Goal: Task Accomplishment & Management: Manage account settings

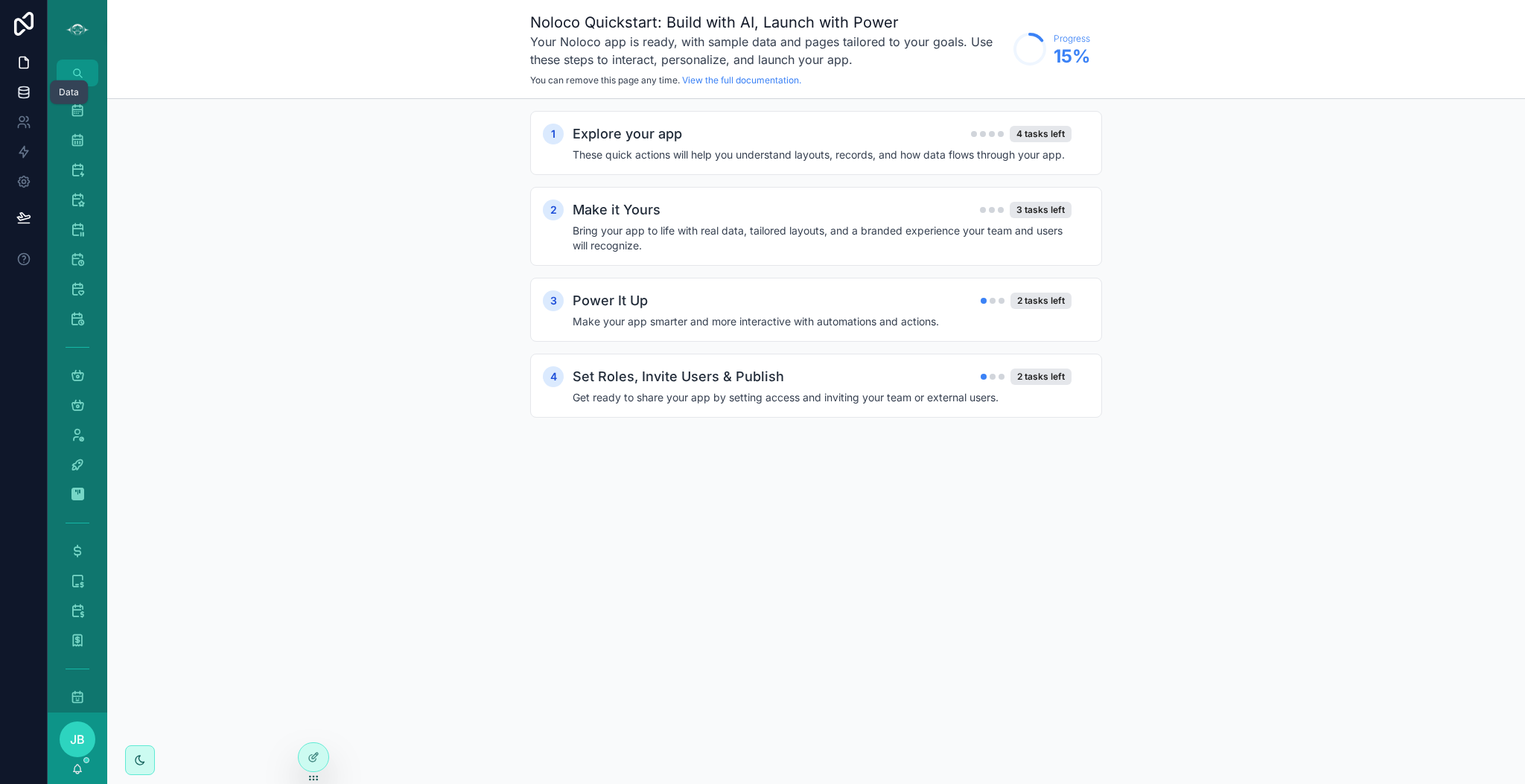
click at [26, 92] on icon at bounding box center [24, 92] width 15 height 15
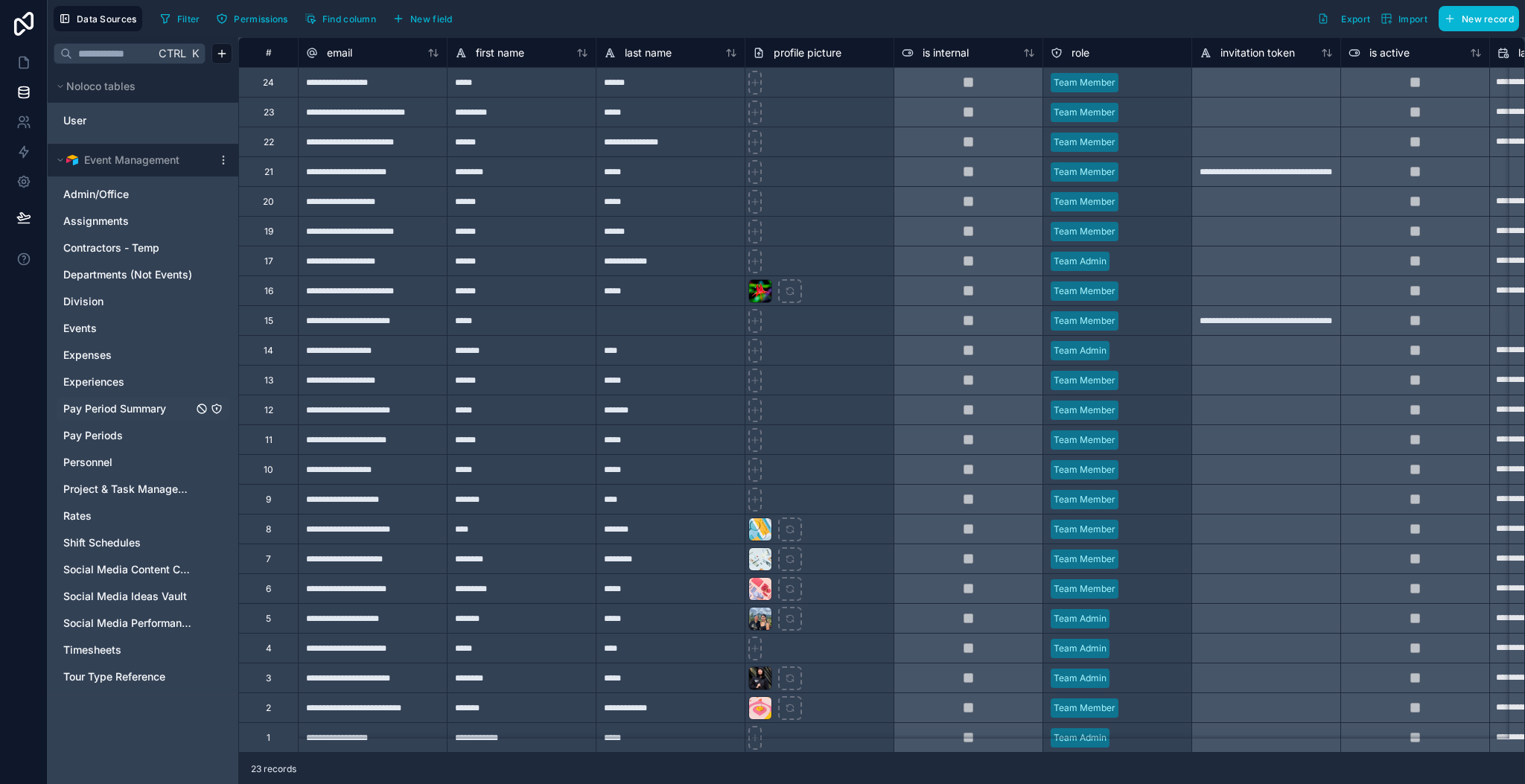
click at [110, 409] on span "Pay Period Summary" at bounding box center [114, 409] width 102 height 15
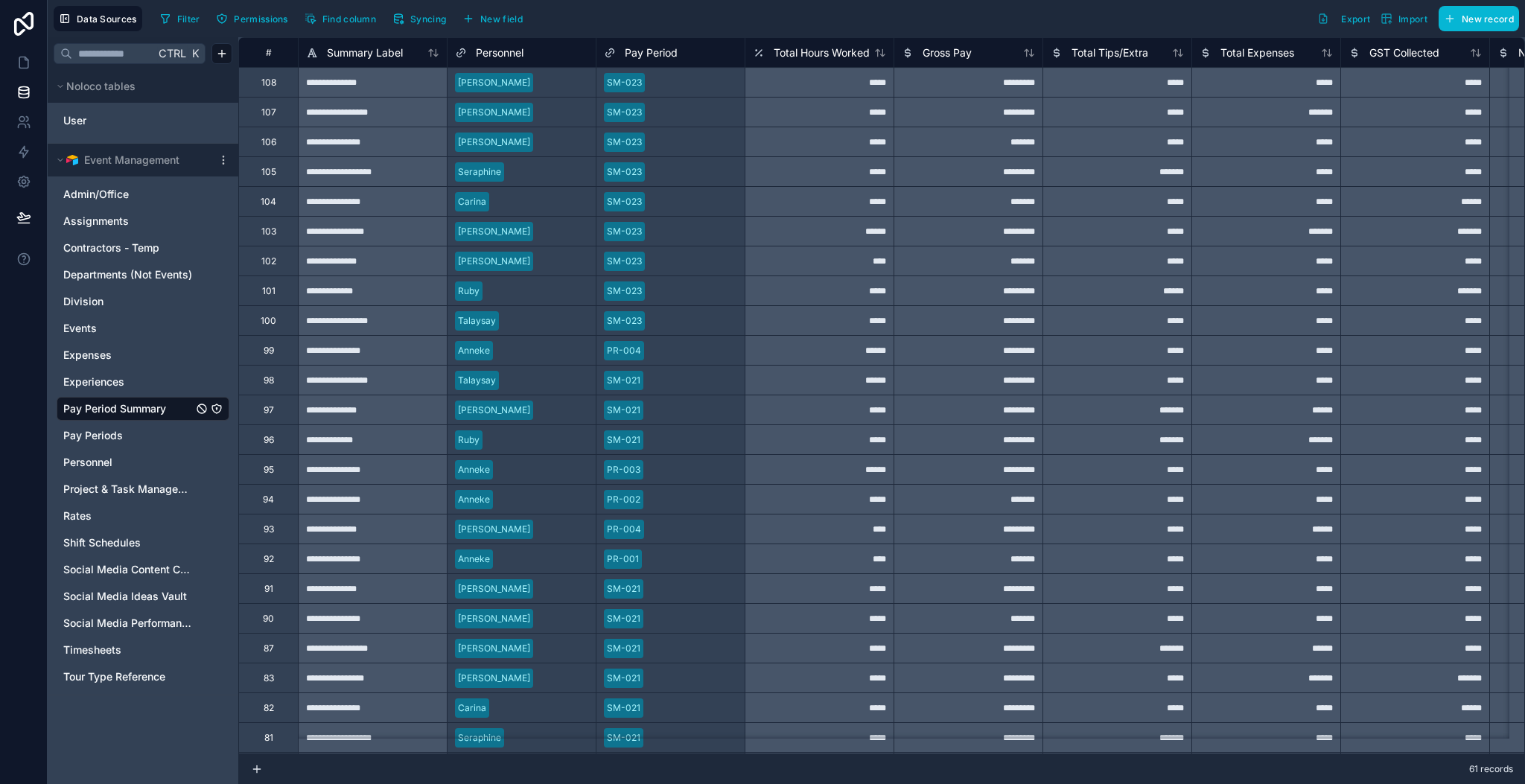
click at [486, 55] on span "Personnel" at bounding box center [499, 52] width 48 height 15
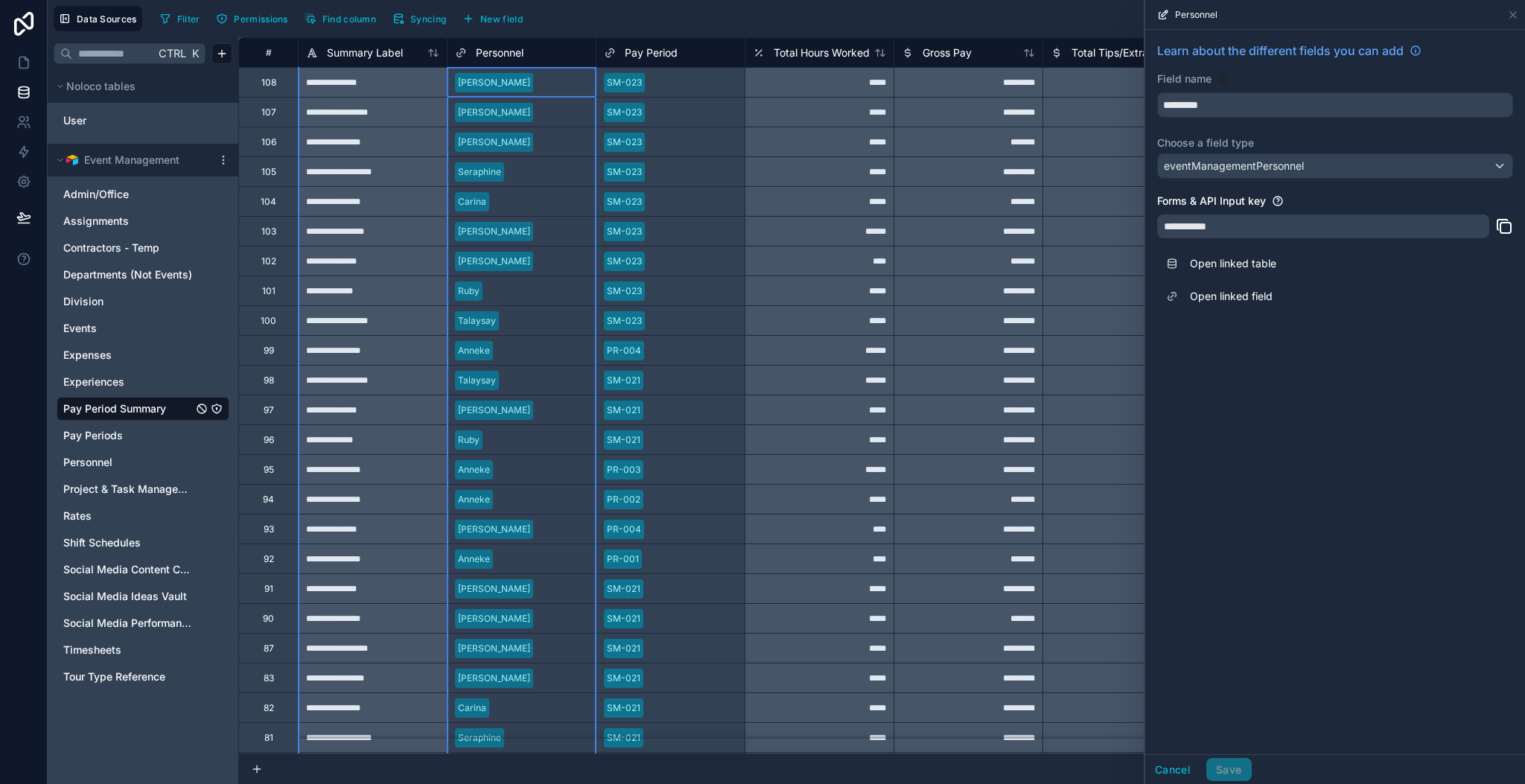
click at [486, 55] on span "Personnel" at bounding box center [499, 52] width 48 height 15
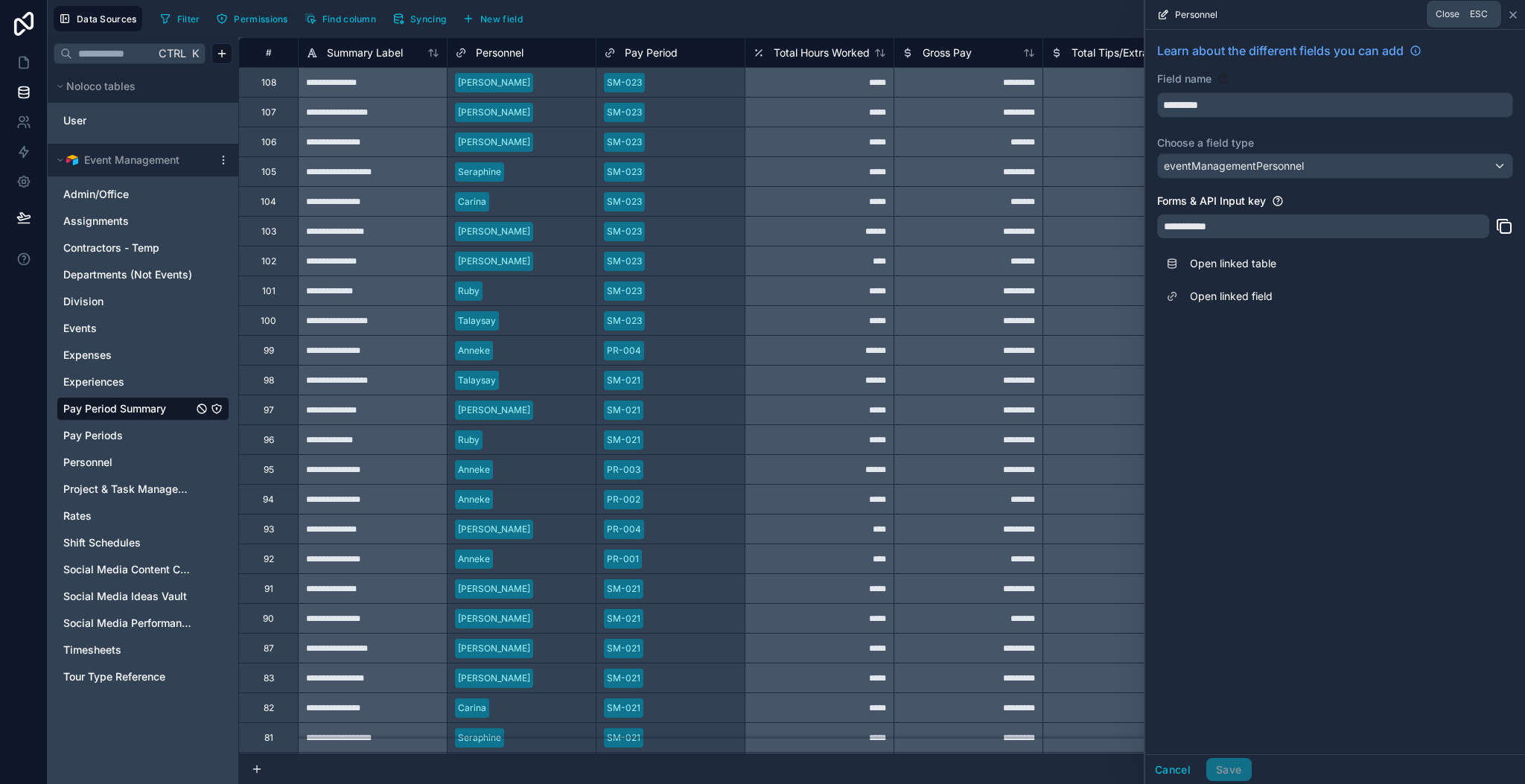
click at [1512, 16] on icon at bounding box center [1512, 14] width 12 height 12
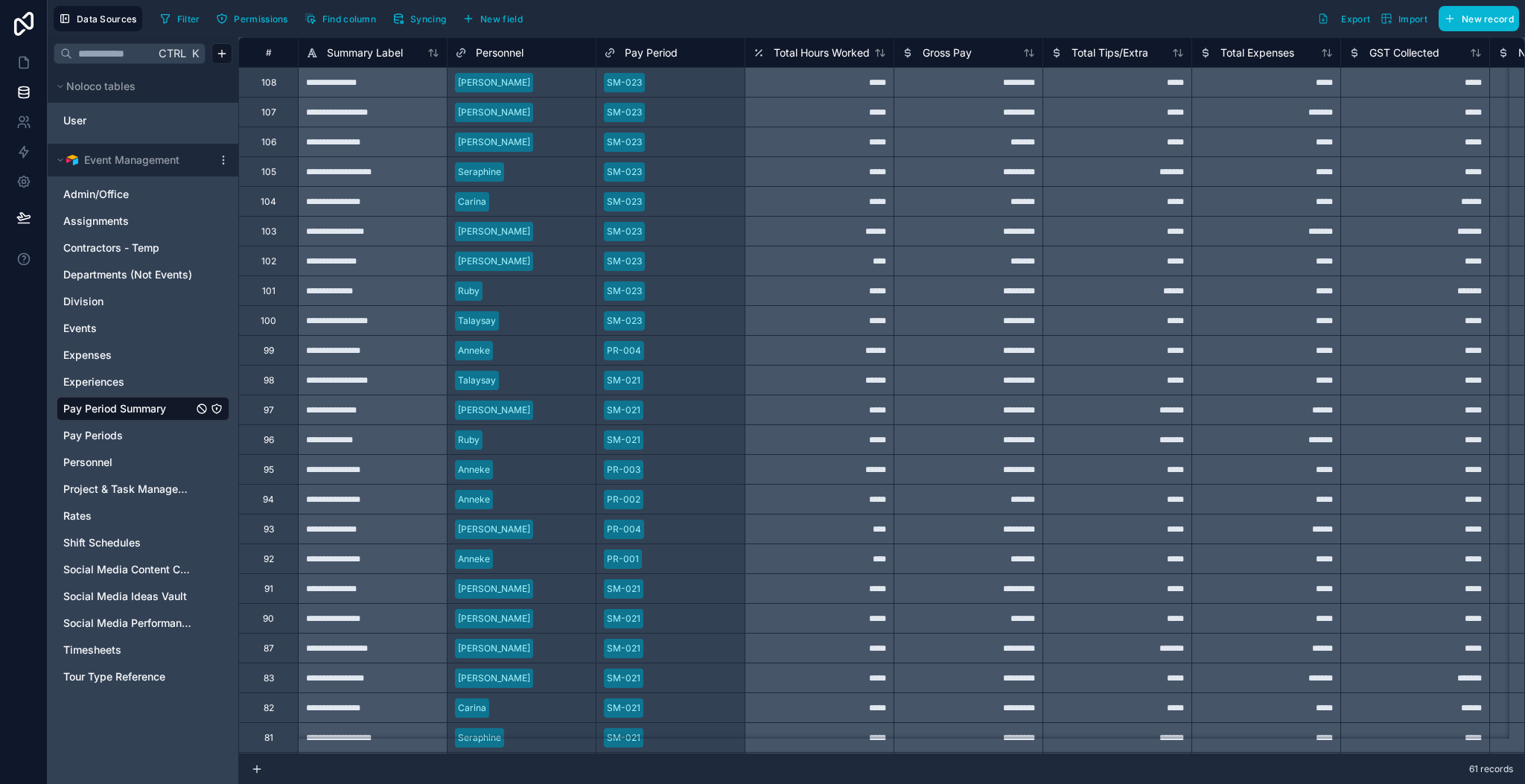
click at [1061, 243] on div "*****" at bounding box center [1117, 231] width 149 height 30
click at [106, 430] on span "Pay Periods" at bounding box center [93, 435] width 60 height 15
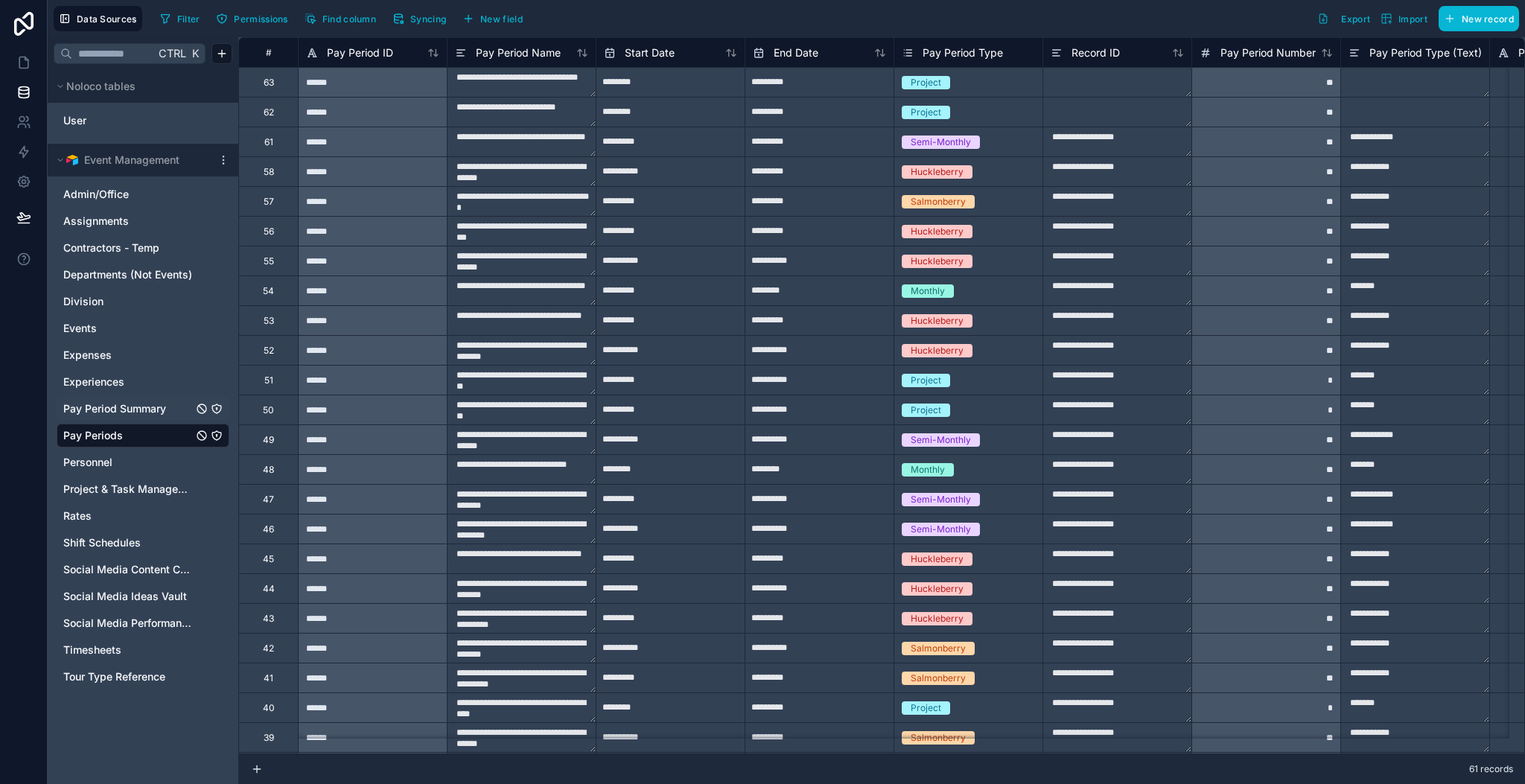
click at [124, 401] on div "Pay Period Summary" at bounding box center [143, 409] width 173 height 24
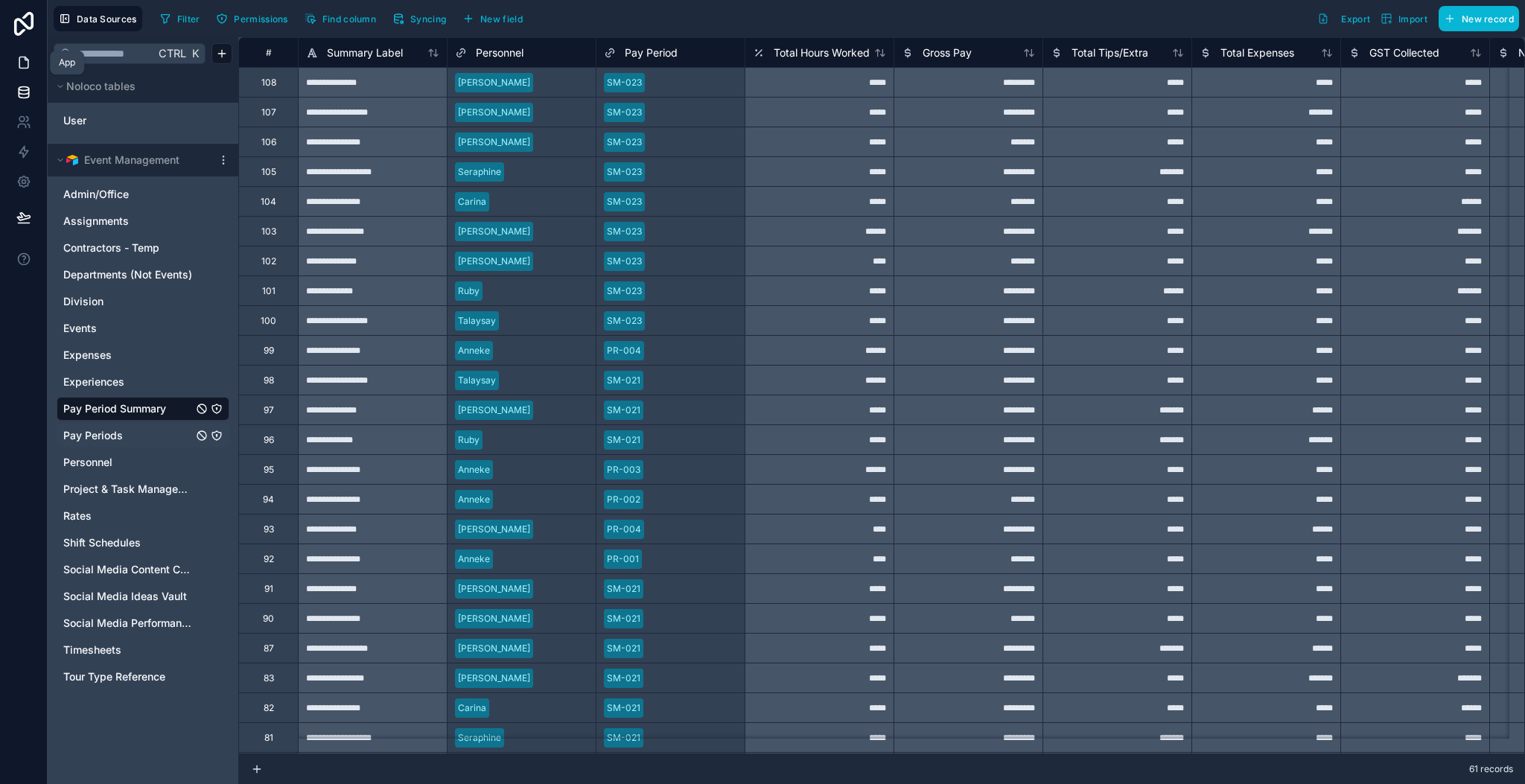
click at [21, 62] on icon at bounding box center [24, 62] width 15 height 15
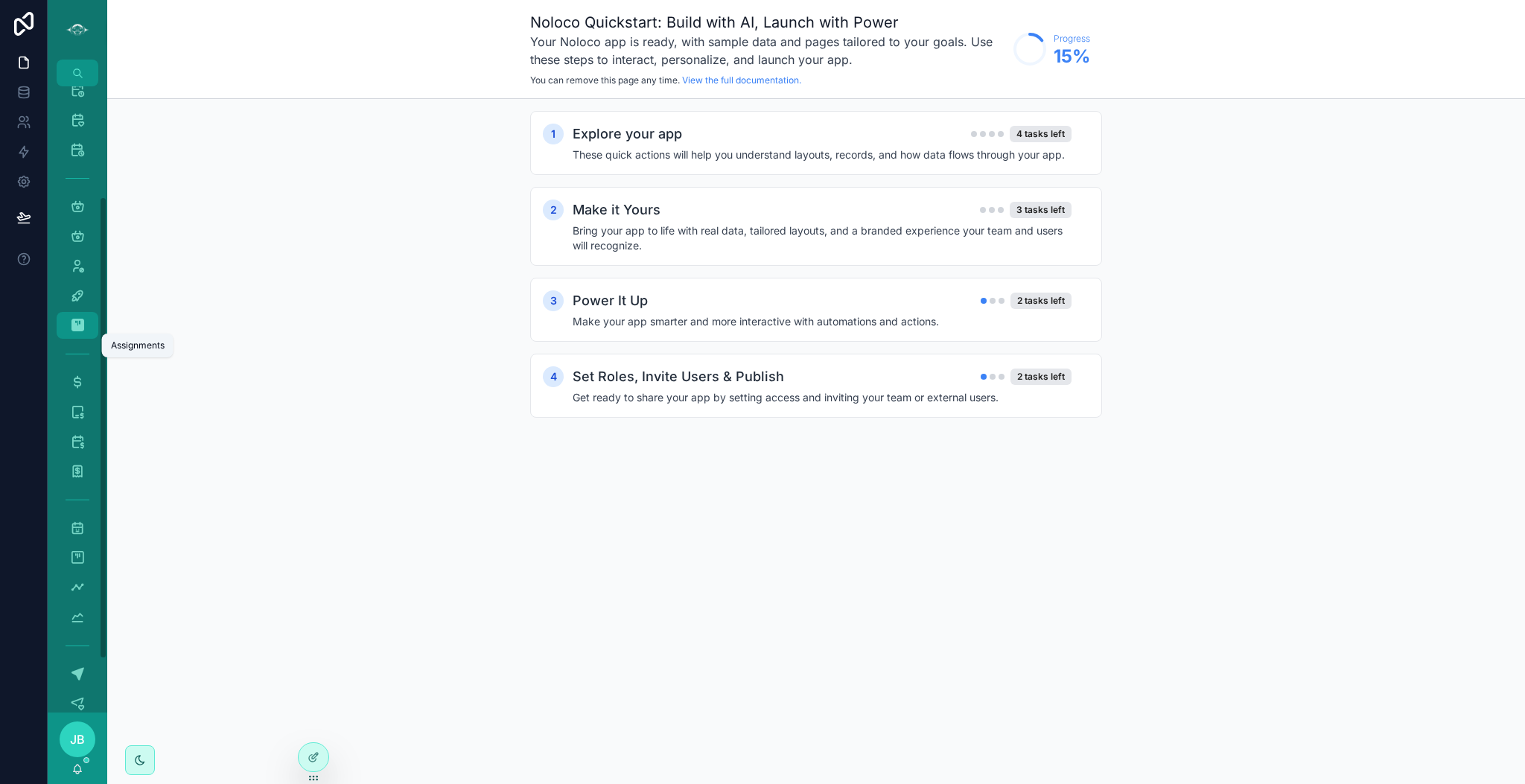
scroll to position [175, 0]
click at [73, 371] on icon "scrollable content" at bounding box center [77, 375] width 15 height 15
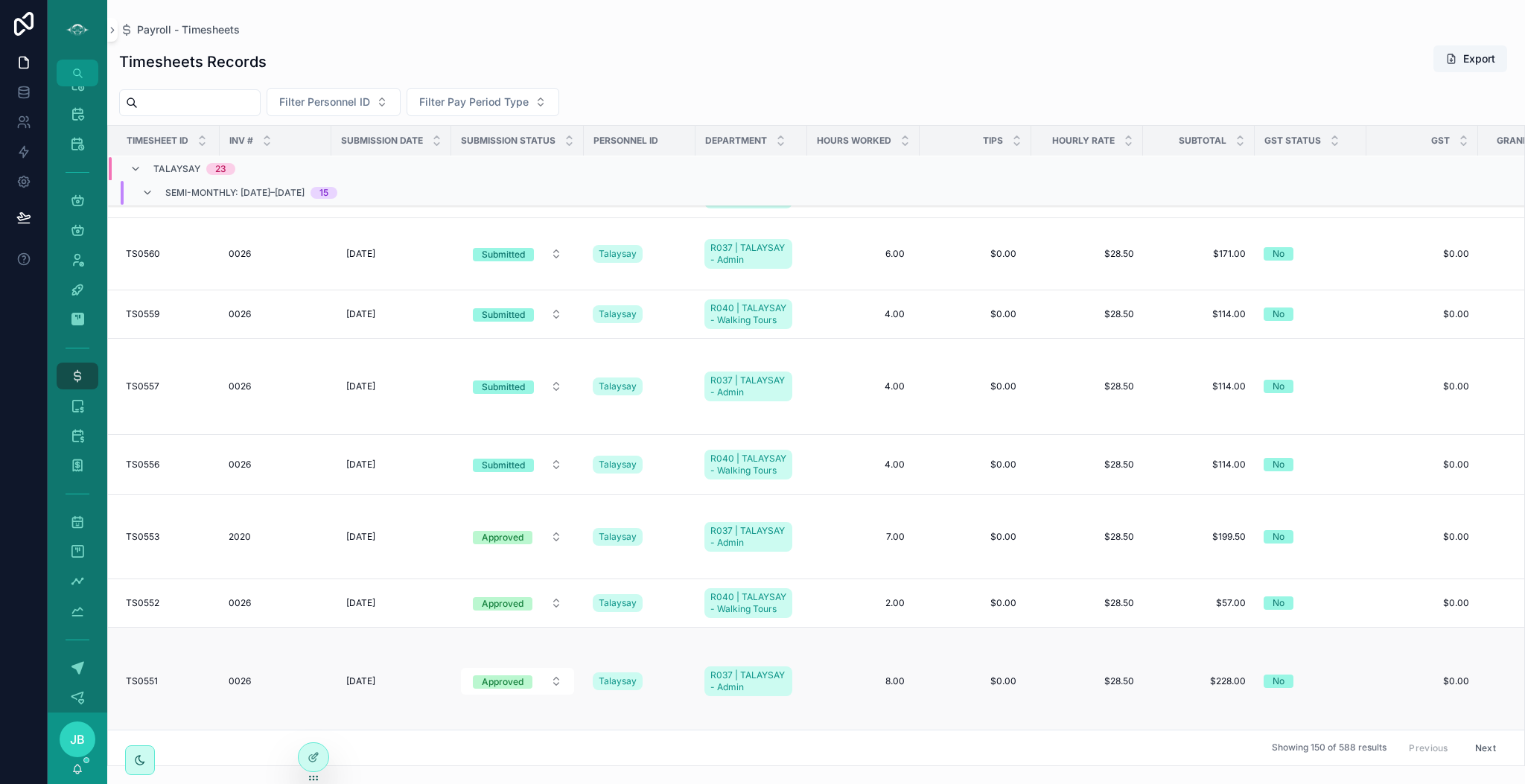
scroll to position [870, 0]
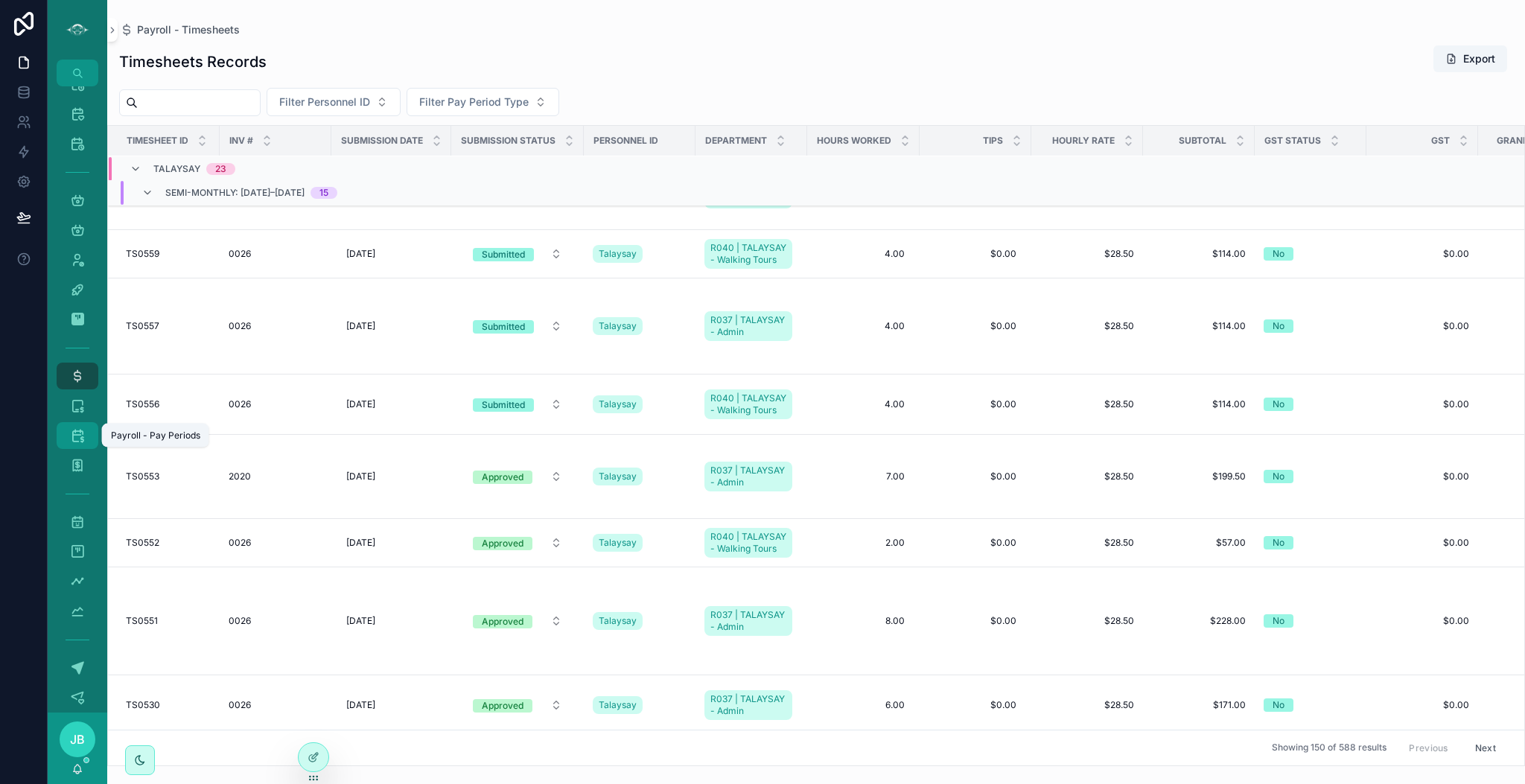
click at [78, 439] on icon "scrollable content" at bounding box center [77, 435] width 15 height 15
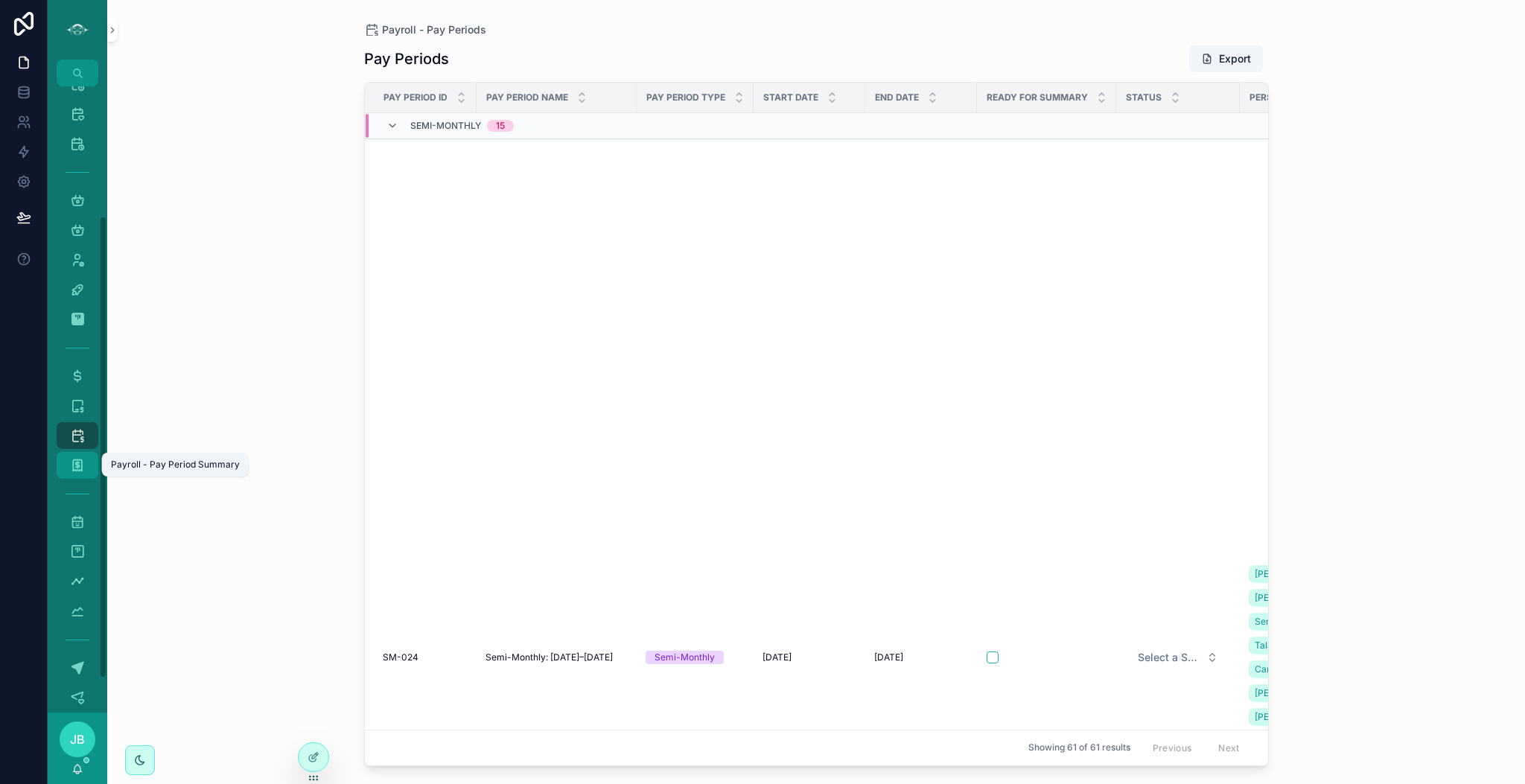
click at [82, 467] on icon "scrollable content" at bounding box center [77, 465] width 15 height 15
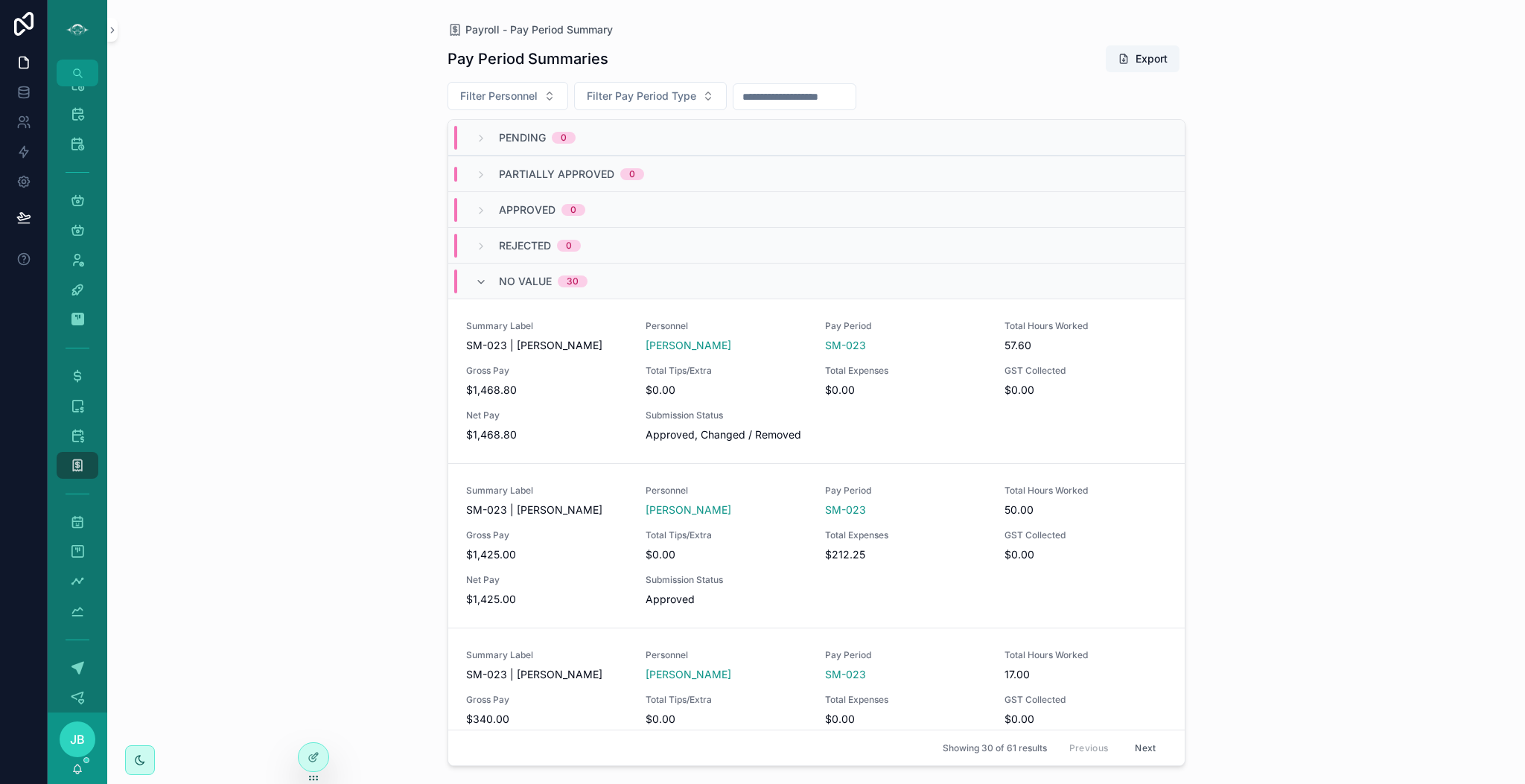
click at [529, 142] on span "Pending" at bounding box center [522, 137] width 47 height 15
click at [536, 138] on span "Pending" at bounding box center [522, 137] width 47 height 15
click at [532, 289] on div "No value 30" at bounding box center [543, 282] width 89 height 24
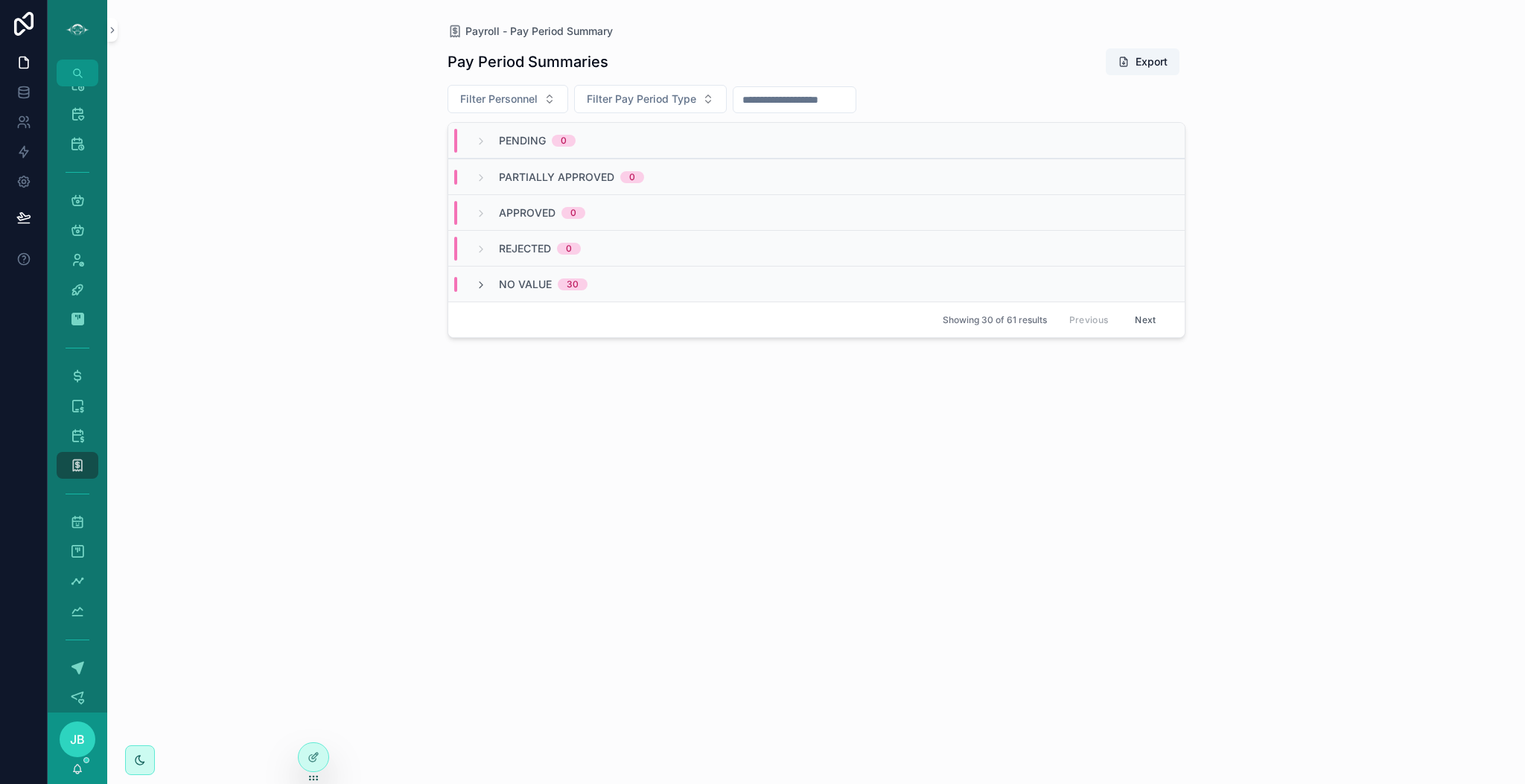
click at [532, 289] on span "No value" at bounding box center [525, 284] width 53 height 15
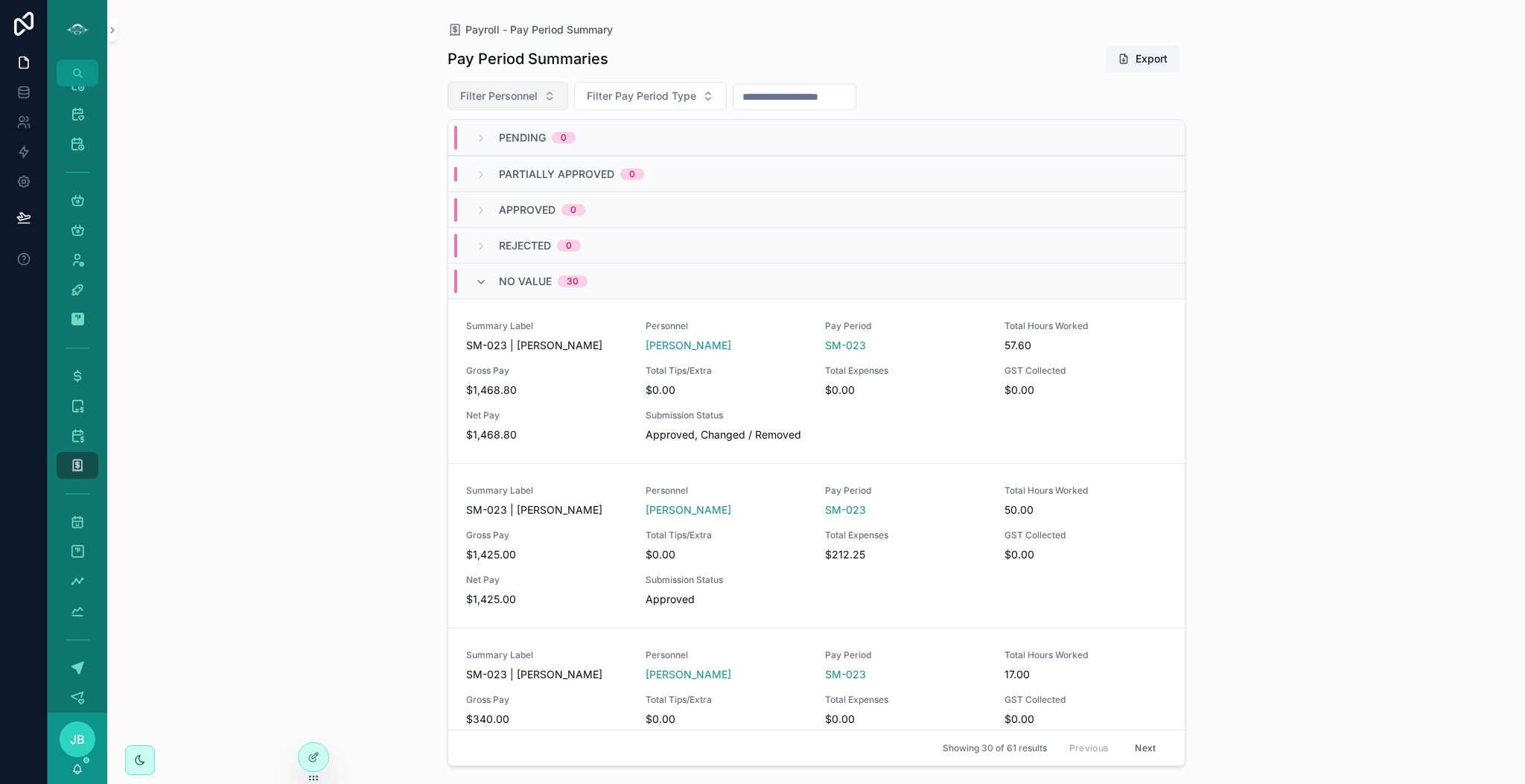
click at [494, 100] on span "Filter Personnel" at bounding box center [499, 96] width 78 height 15
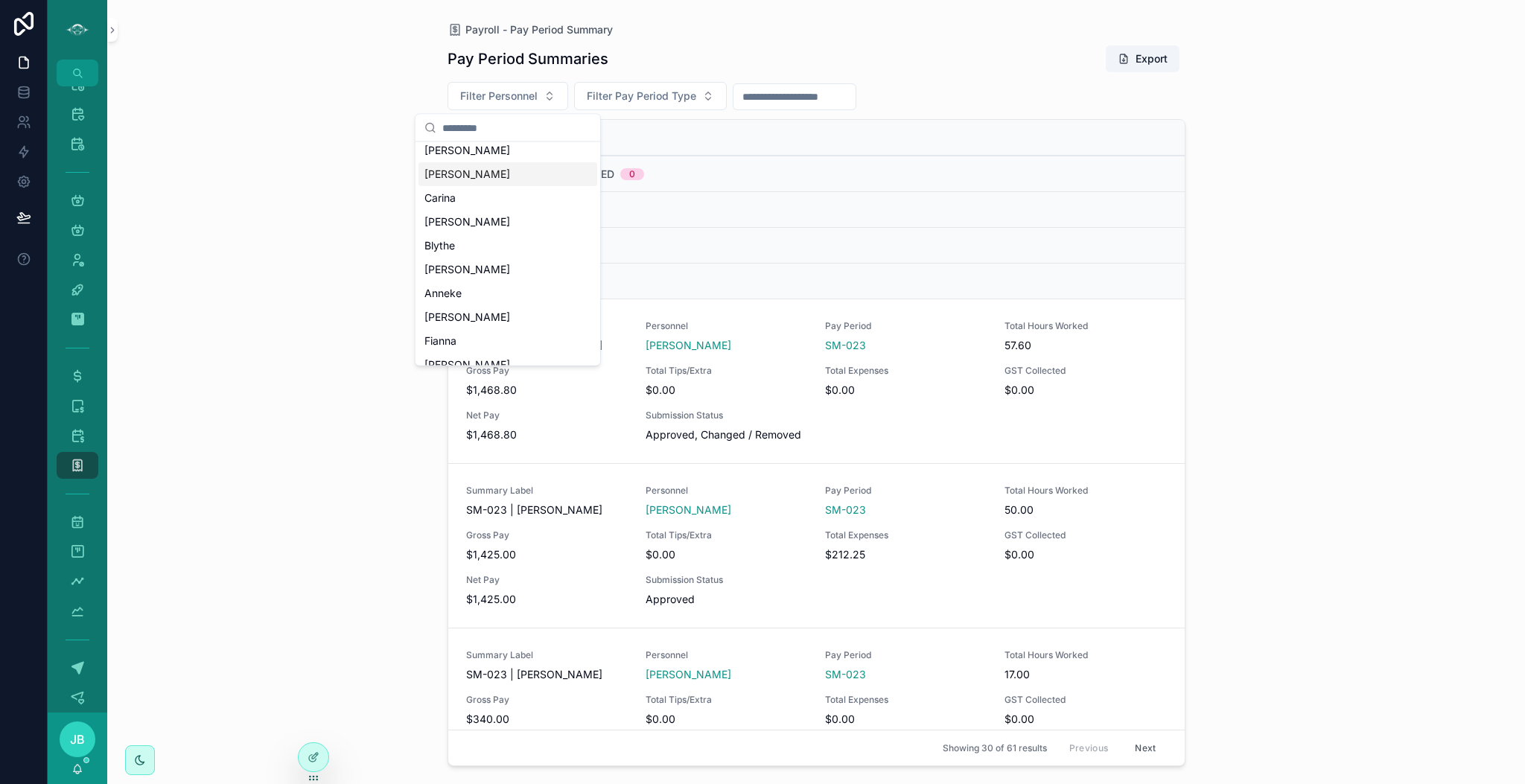
scroll to position [167, 0]
click at [455, 298] on div "[PERSON_NAME]" at bounding box center [507, 300] width 179 height 24
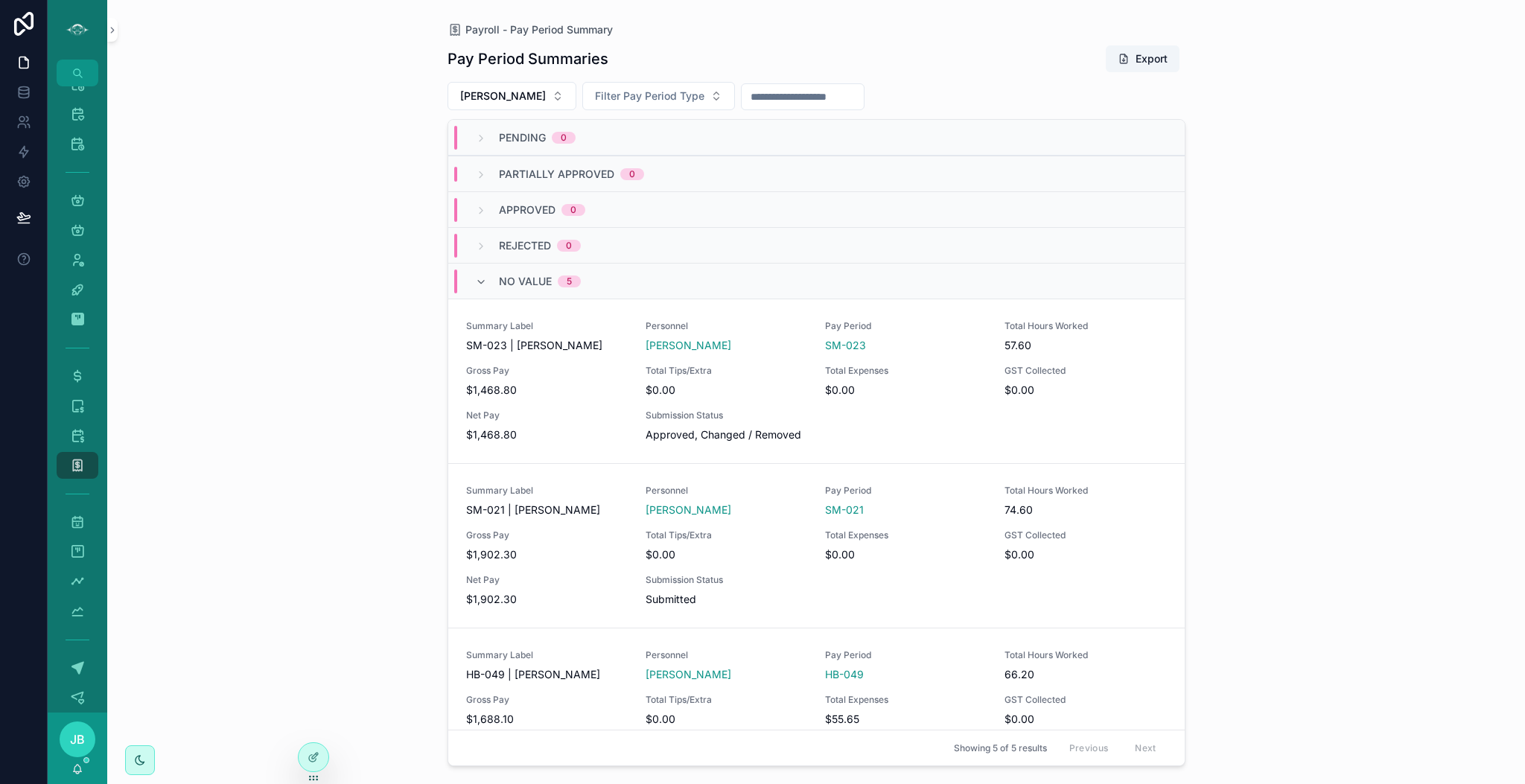
click at [271, 373] on div "Payroll - Pay Period Summary Pay Period Summaries Export [PERSON_NAME] Filter P…" at bounding box center [816, 392] width 1418 height 784
click at [582, 104] on button "Filter Pay Period Type" at bounding box center [658, 96] width 152 height 29
click at [597, 152] on div "Semi-Monthly" at bounding box center [600, 157] width 179 height 24
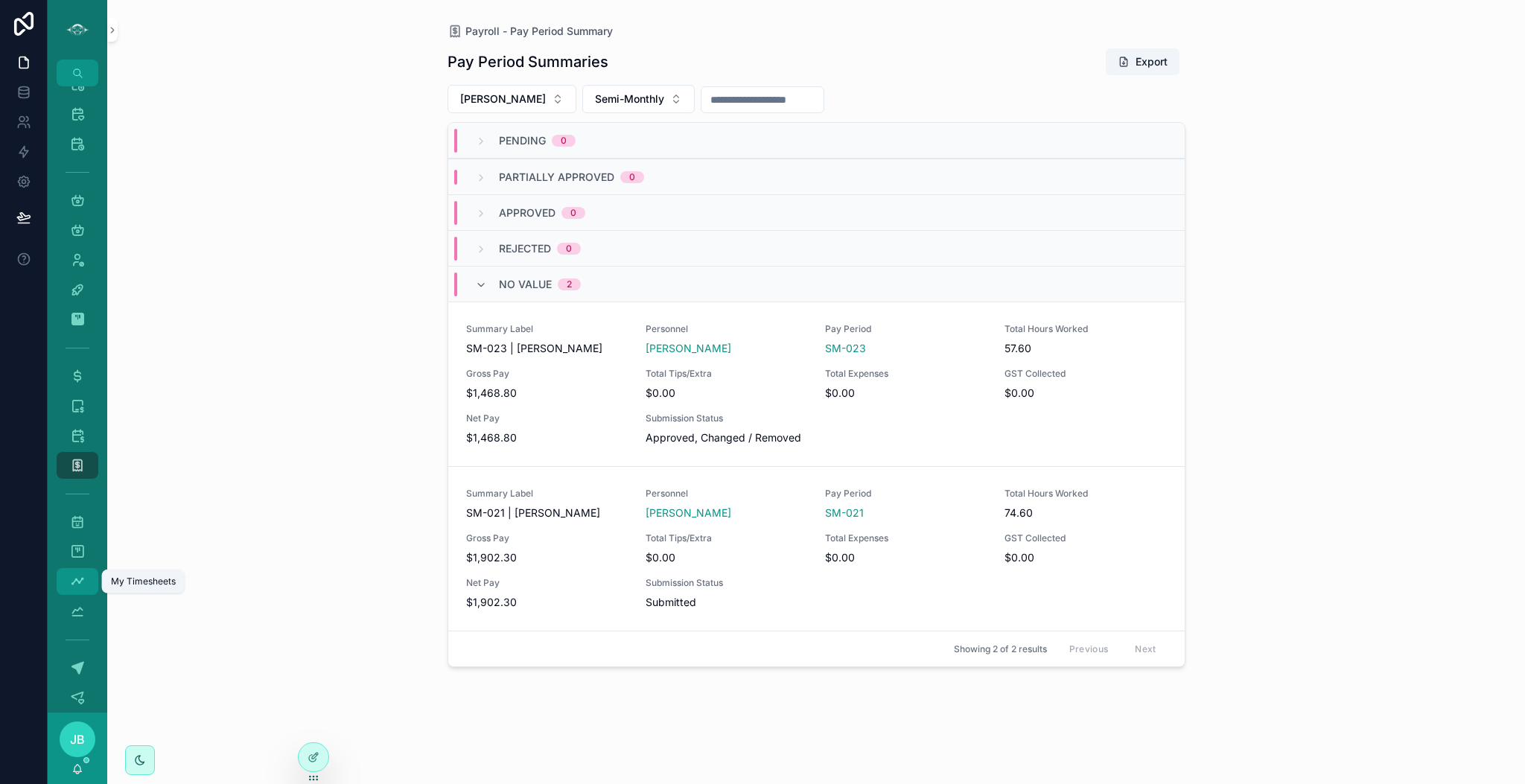
click at [78, 575] on icon "scrollable content" at bounding box center [77, 581] width 15 height 15
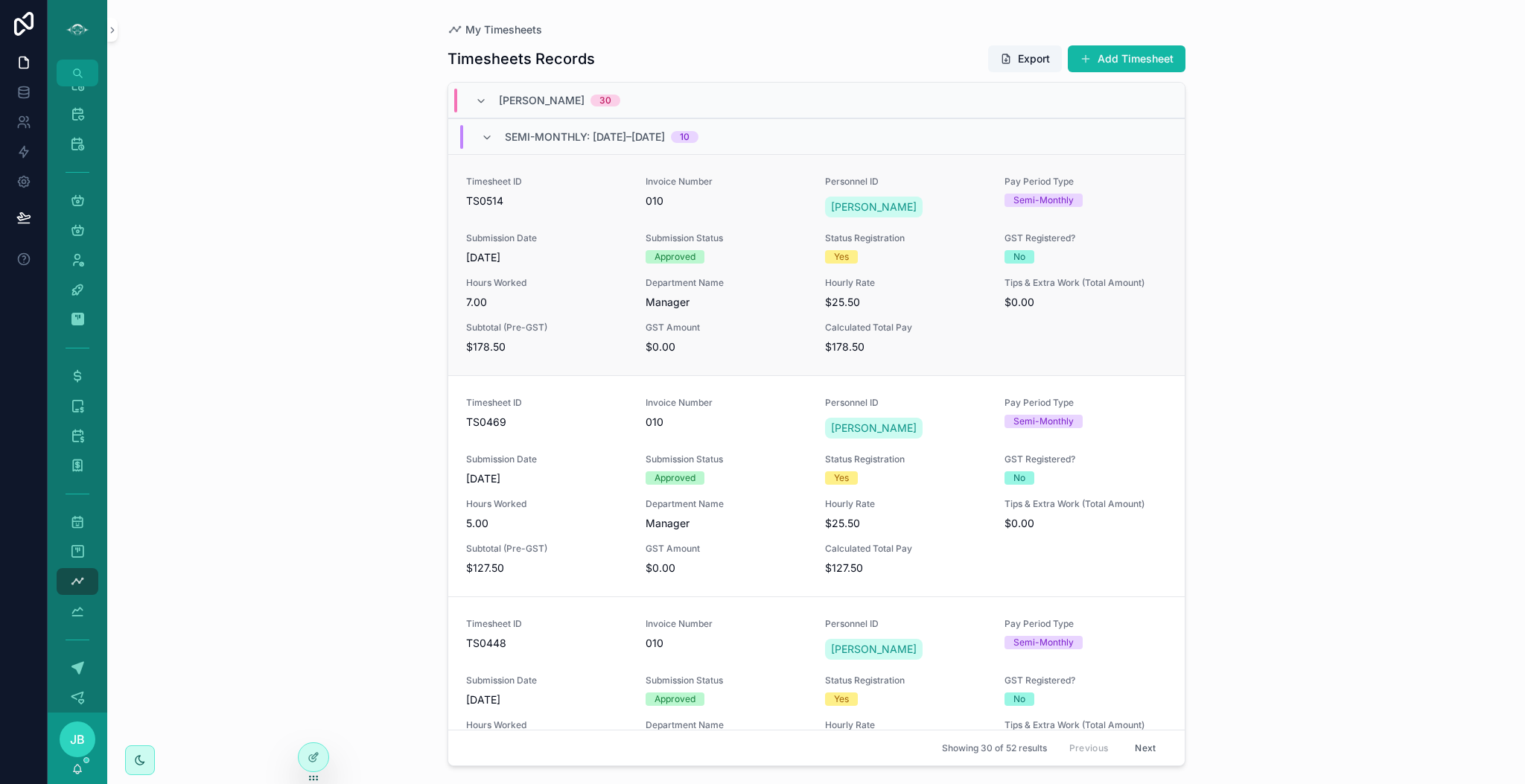
click at [751, 310] on div "Timesheet ID TS0514 Invoice Number 010 Personnel ID [PERSON_NAME] Pay Period Ty…" at bounding box center [816, 264] width 701 height 179
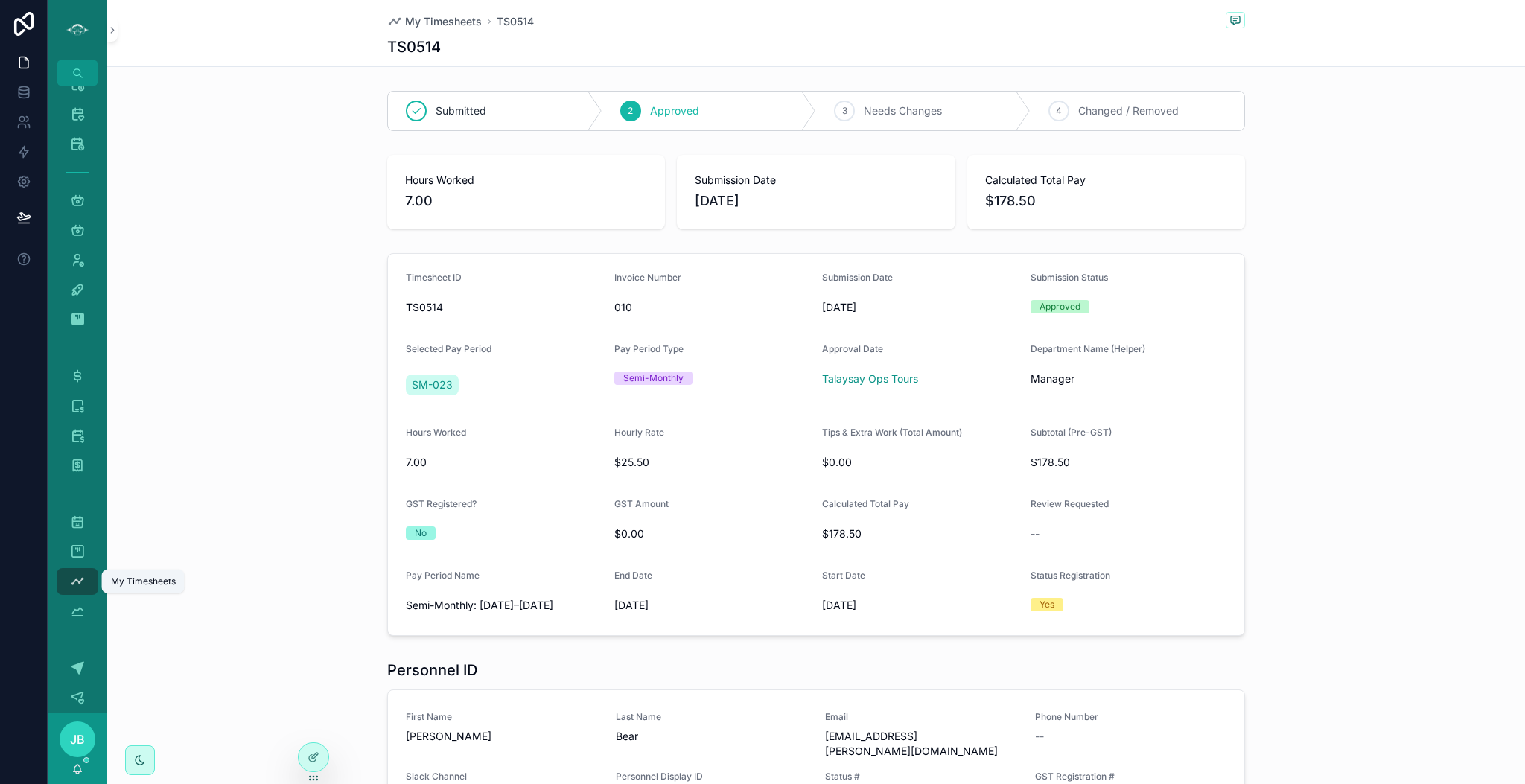
click at [80, 580] on icon "scrollable content" at bounding box center [77, 581] width 15 height 15
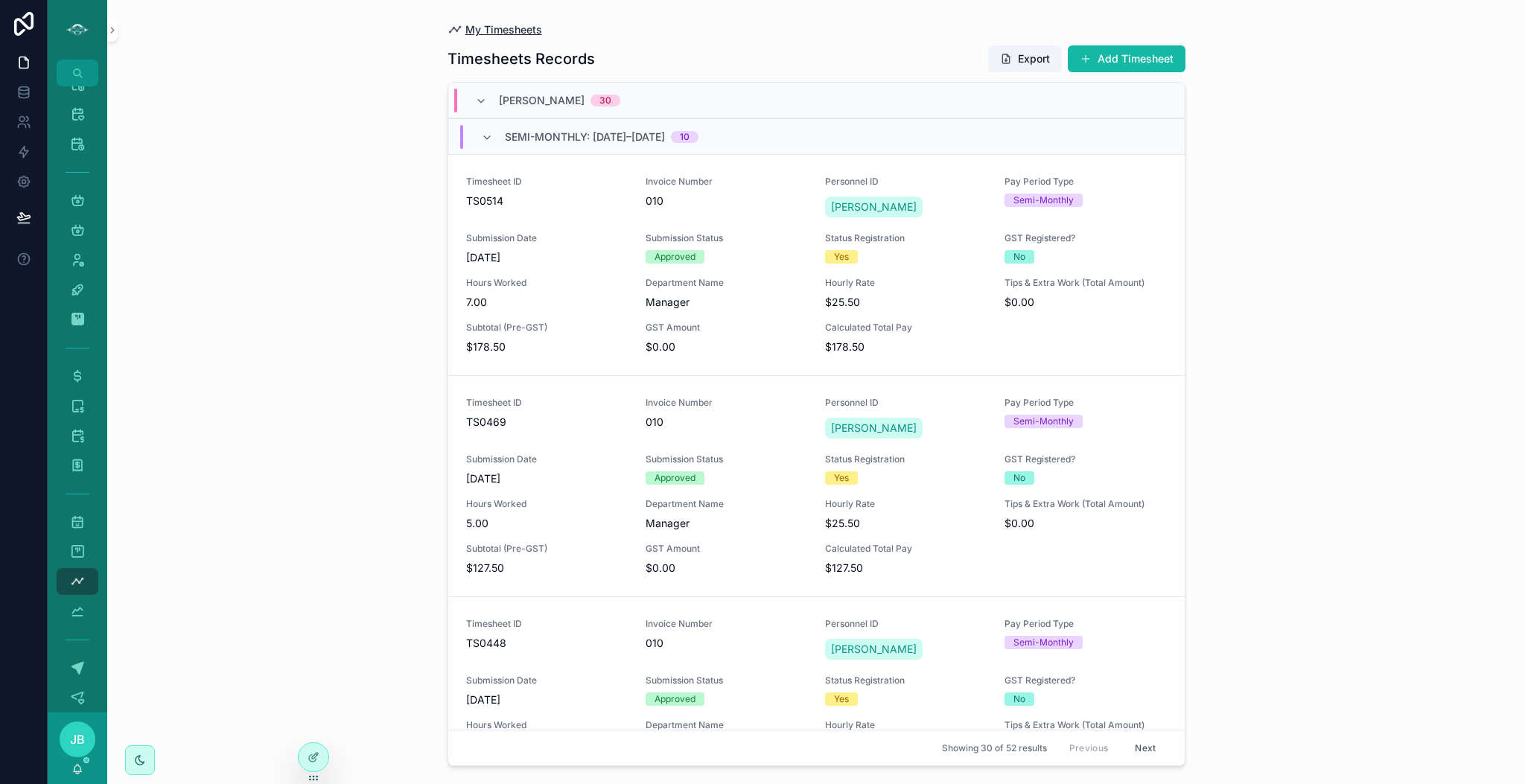
click at [508, 32] on span "My Timesheets" at bounding box center [503, 29] width 77 height 15
click at [499, 102] on span "[PERSON_NAME]" at bounding box center [541, 100] width 86 height 15
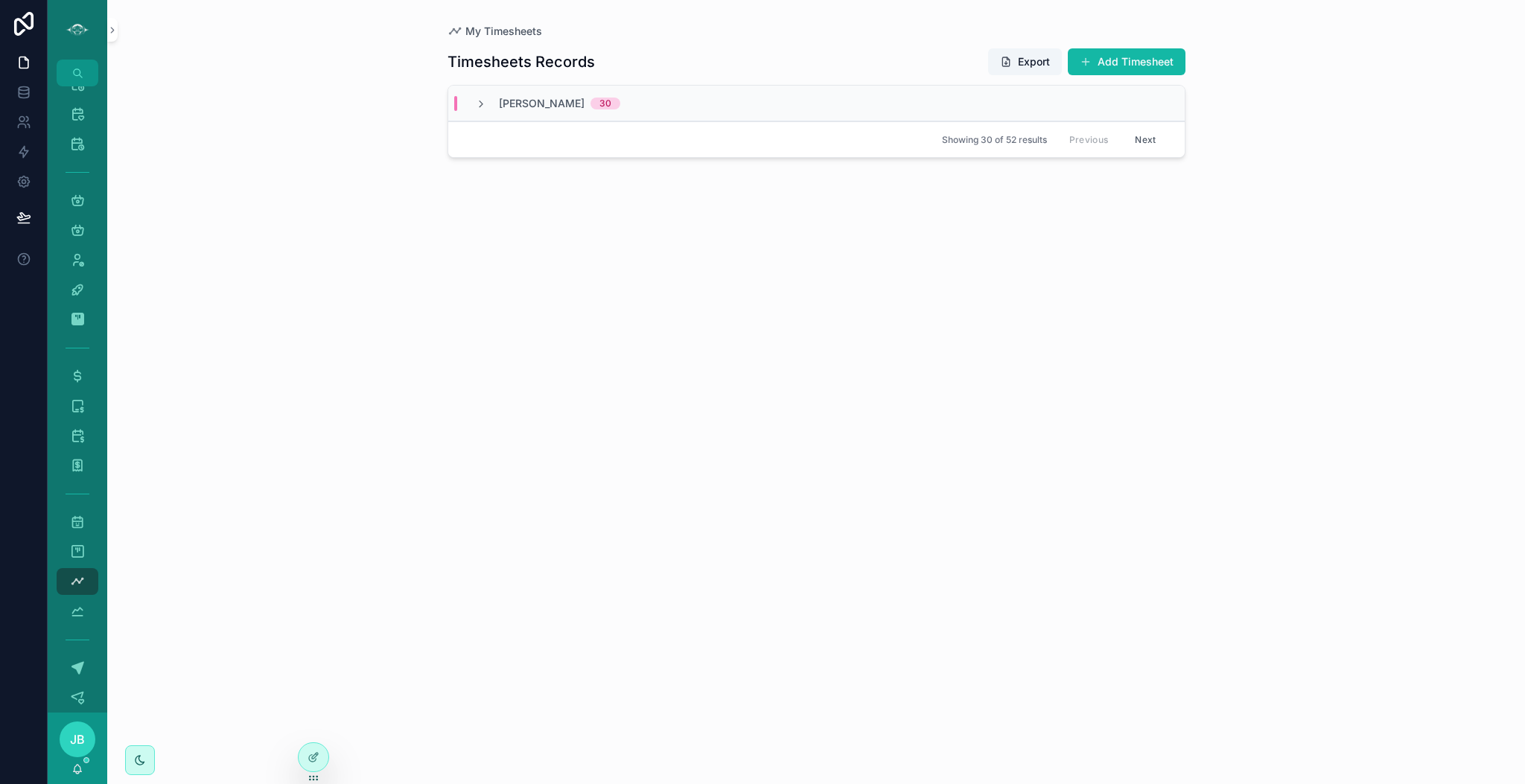
click at [499, 102] on span "[PERSON_NAME]" at bounding box center [541, 103] width 86 height 15
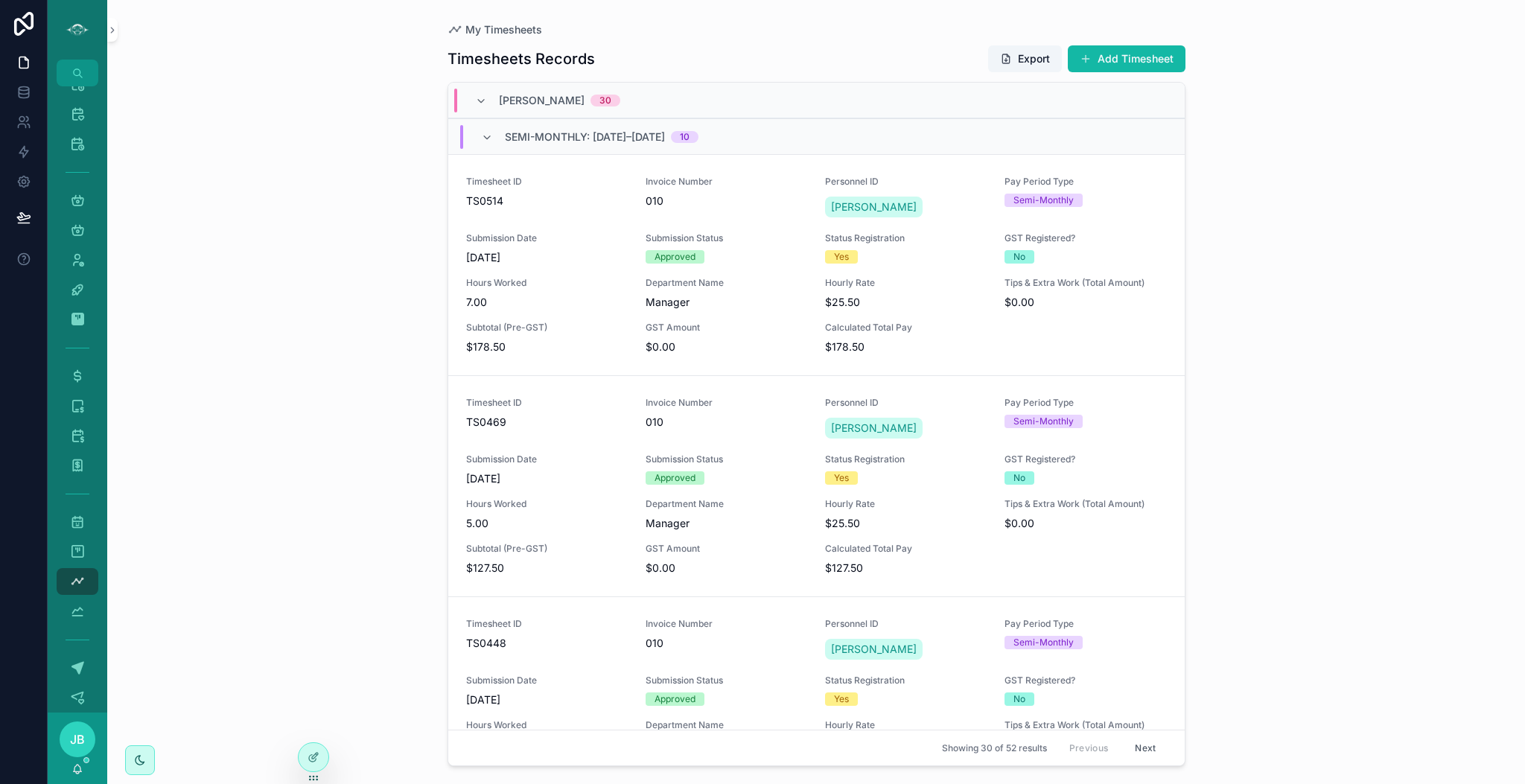
click at [553, 126] on div "Semi-Monthly: [DATE]–[DATE] 10" at bounding box center [602, 137] width 194 height 24
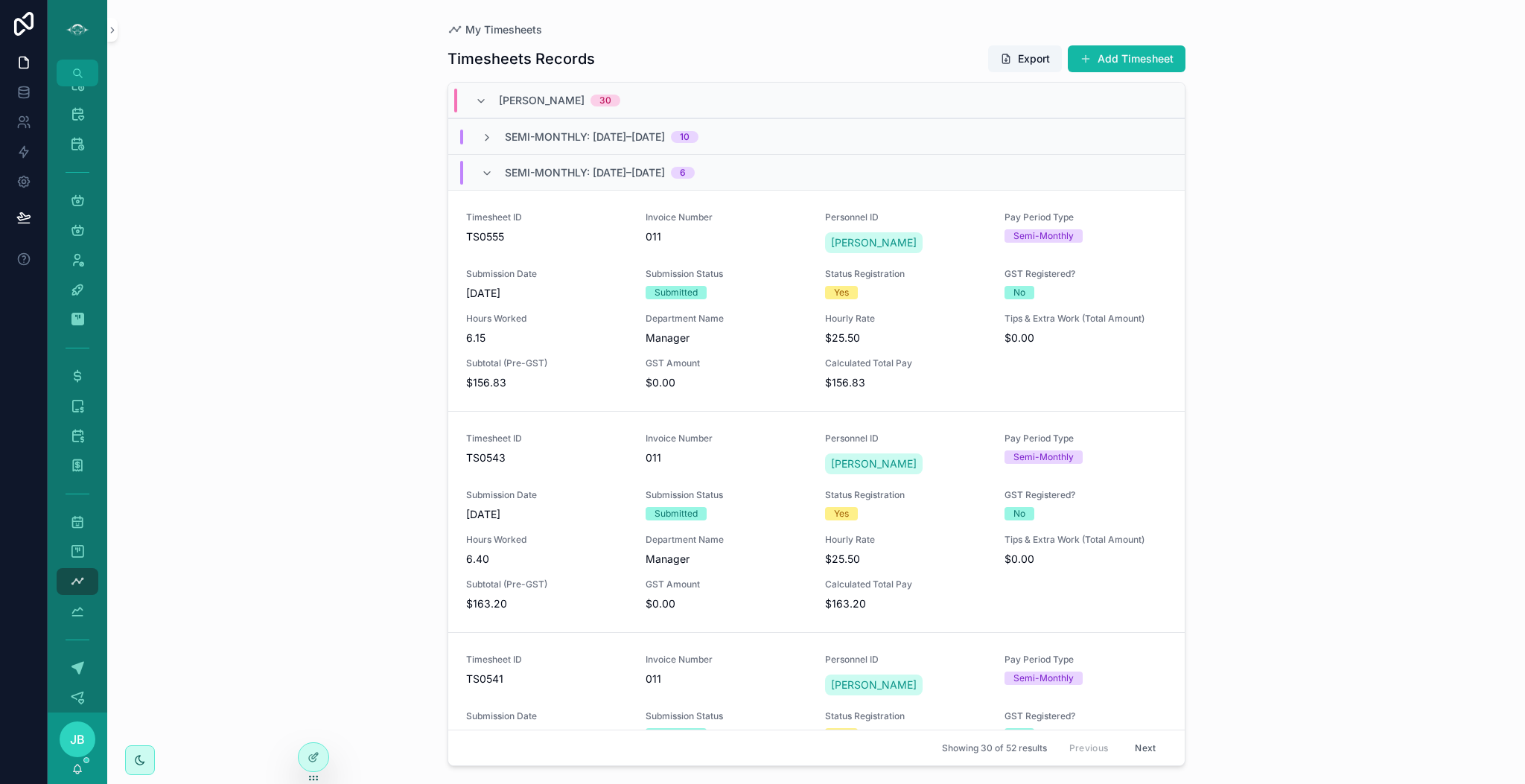
click at [665, 135] on span "Semi-Monthly: [DATE]–[DATE]" at bounding box center [585, 136] width 160 height 15
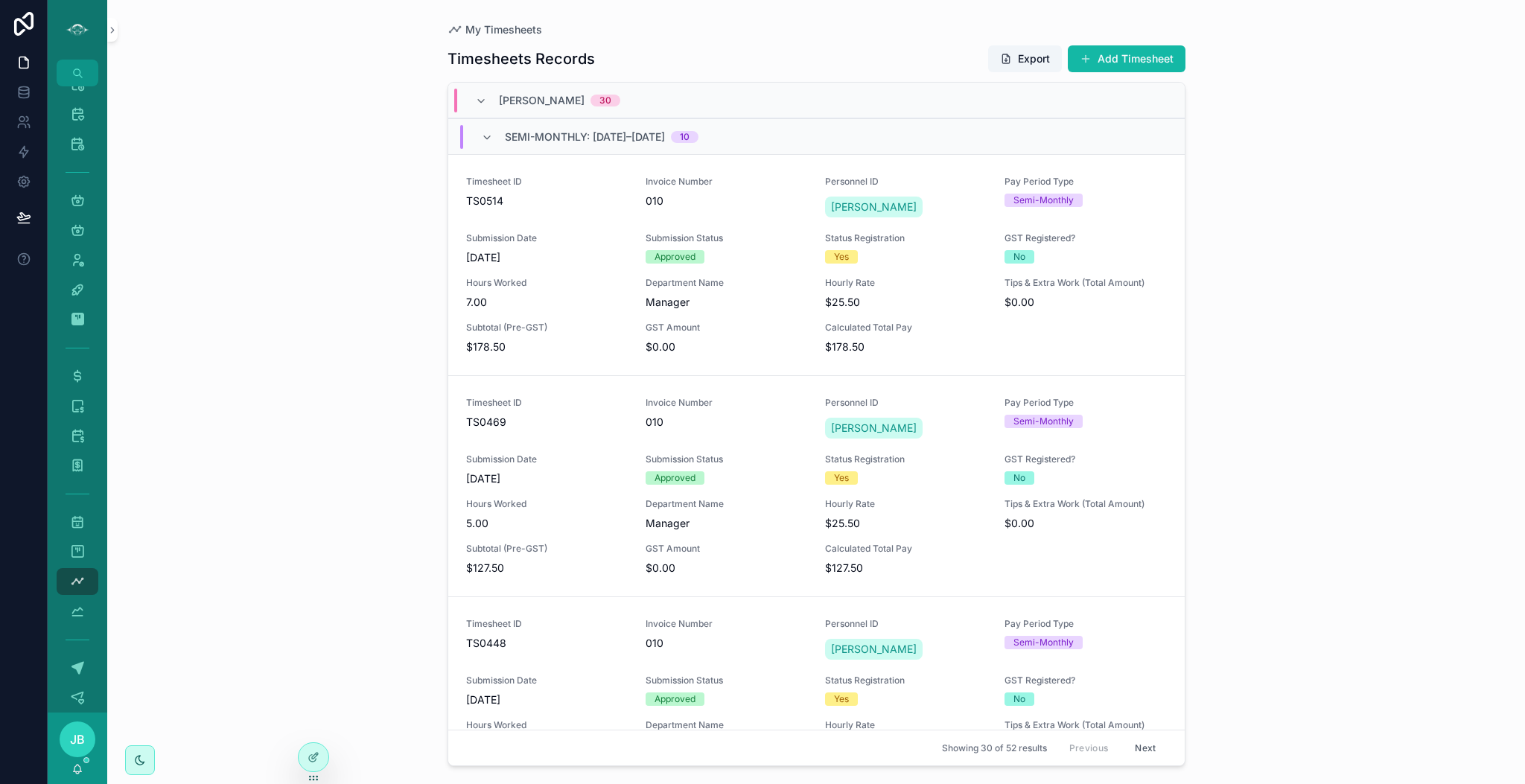
click at [665, 135] on span "Semi-Monthly: [DATE]–[DATE]" at bounding box center [585, 136] width 160 height 15
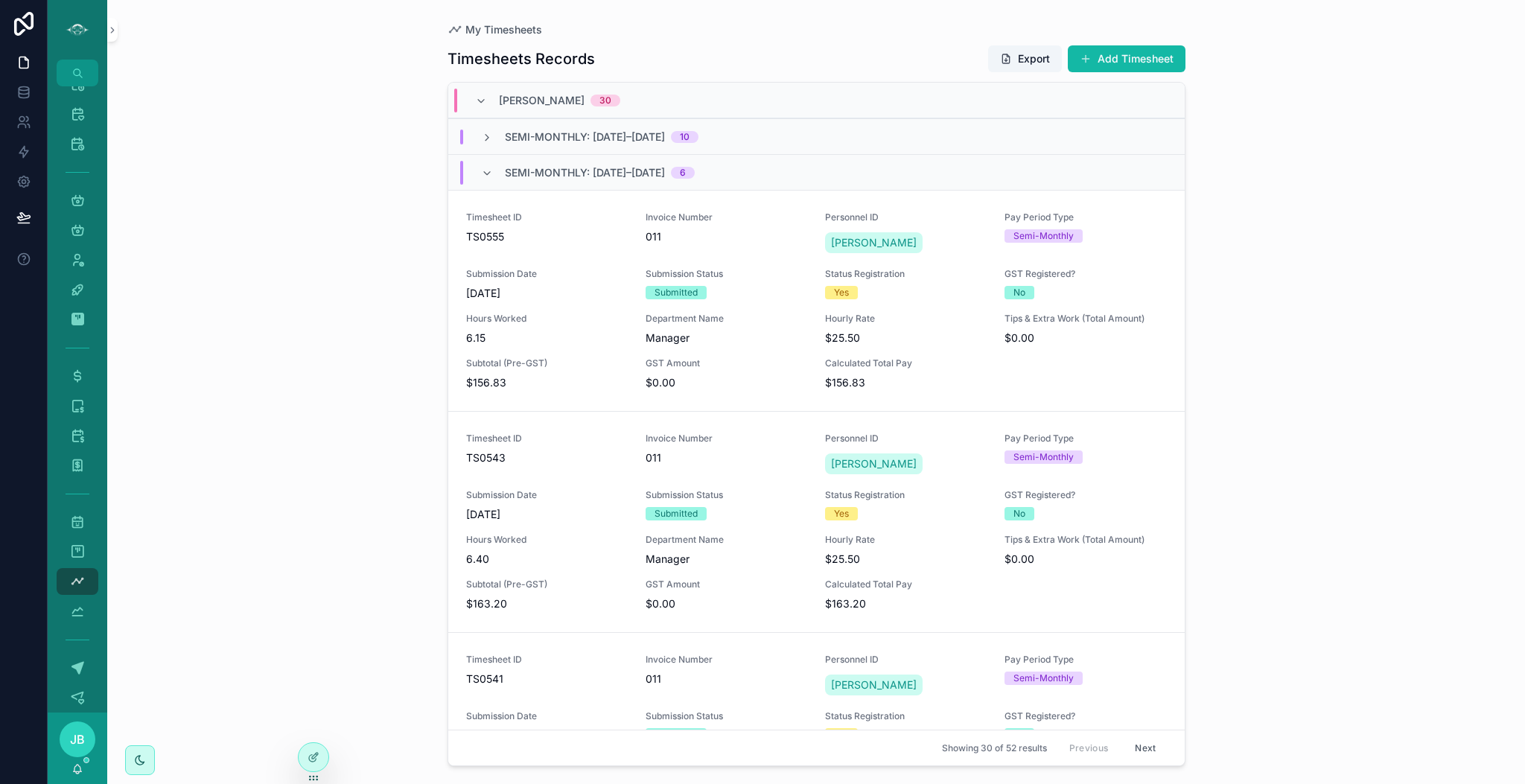
click at [612, 182] on div "Semi-Monthly: [DATE]–[DATE] 6" at bounding box center [599, 173] width 190 height 24
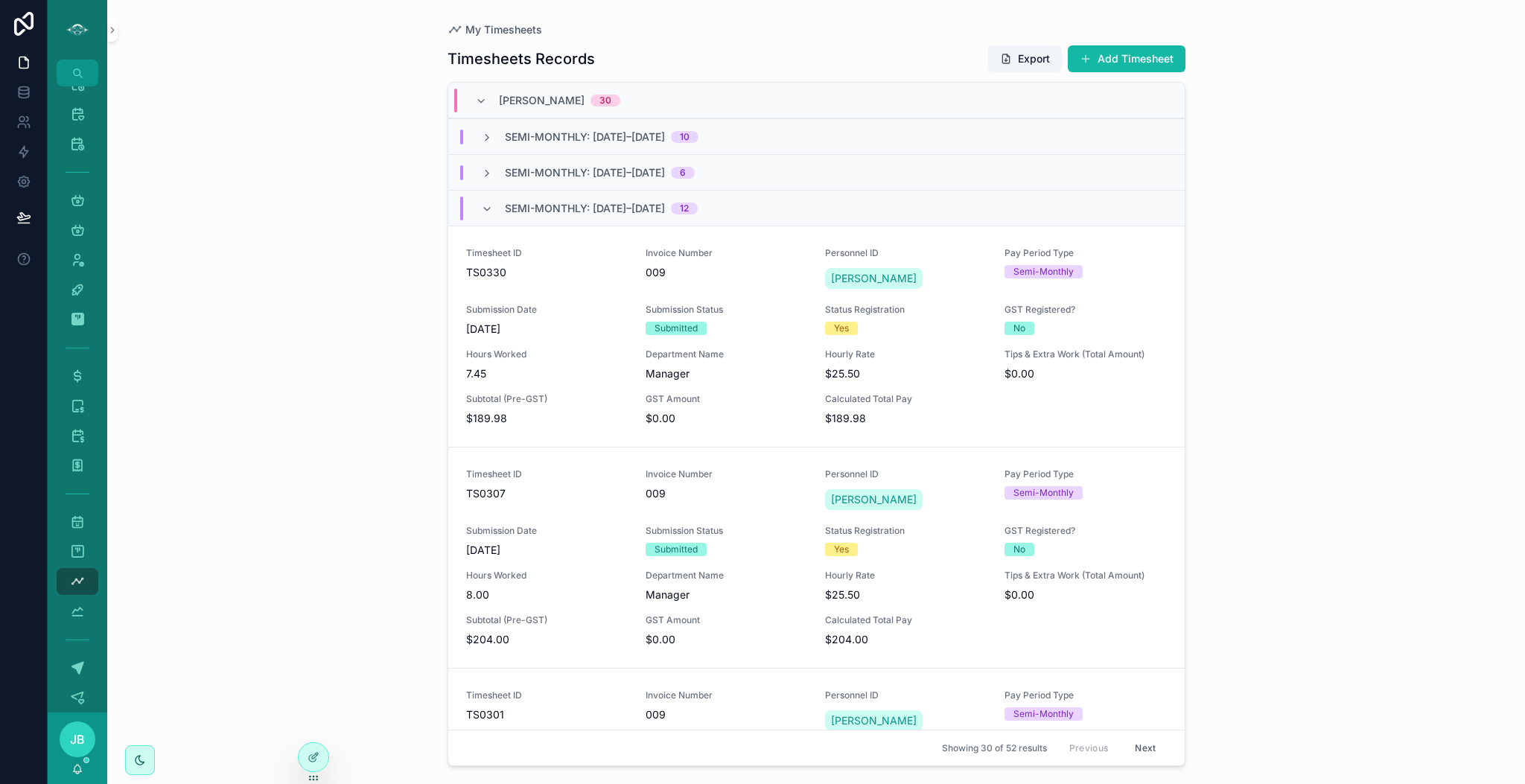
click at [637, 204] on span "Semi-Monthly: [DATE]–[DATE]" at bounding box center [585, 208] width 160 height 15
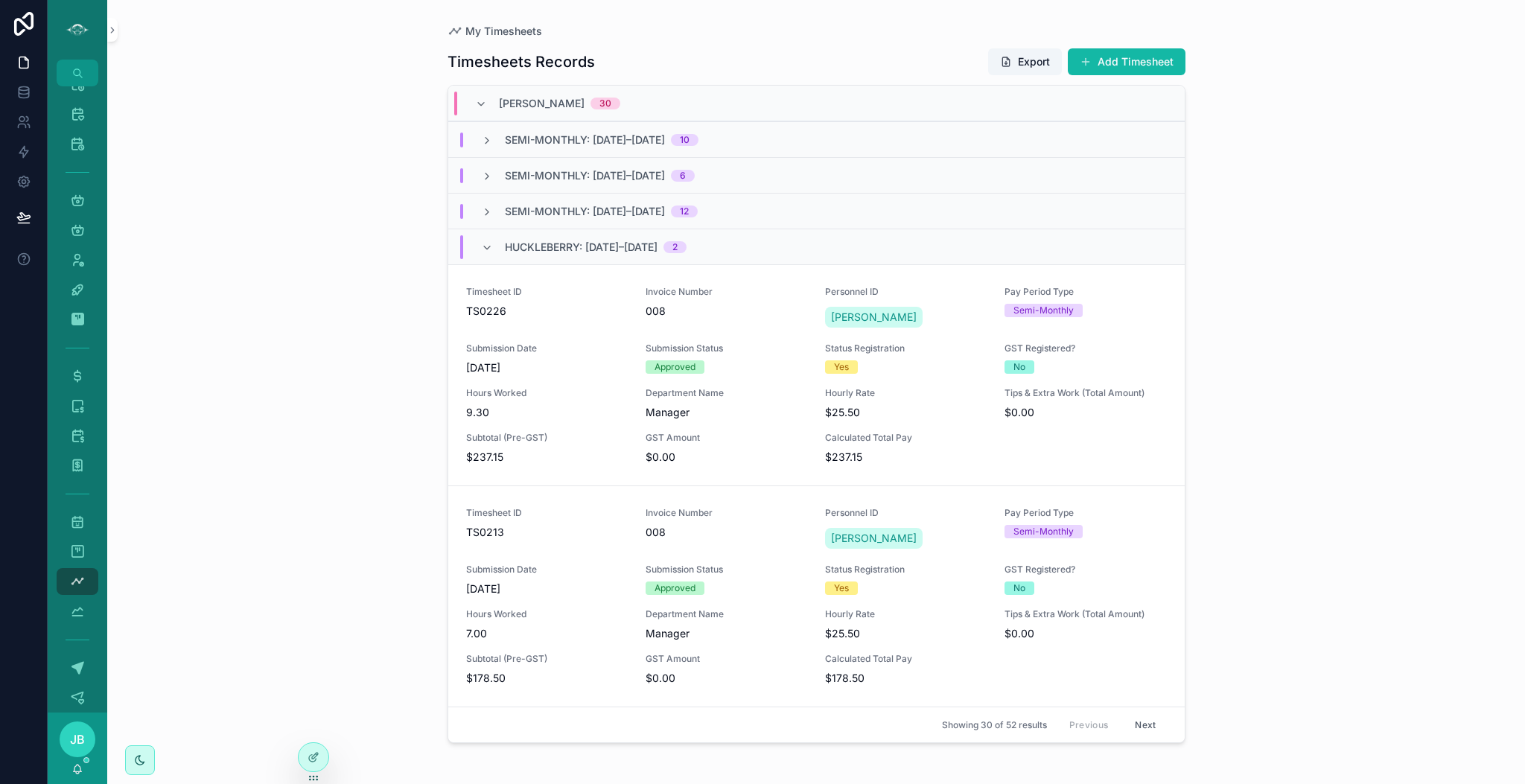
click at [630, 210] on span "Semi-Monthly: [DATE]–[DATE]" at bounding box center [585, 211] width 160 height 15
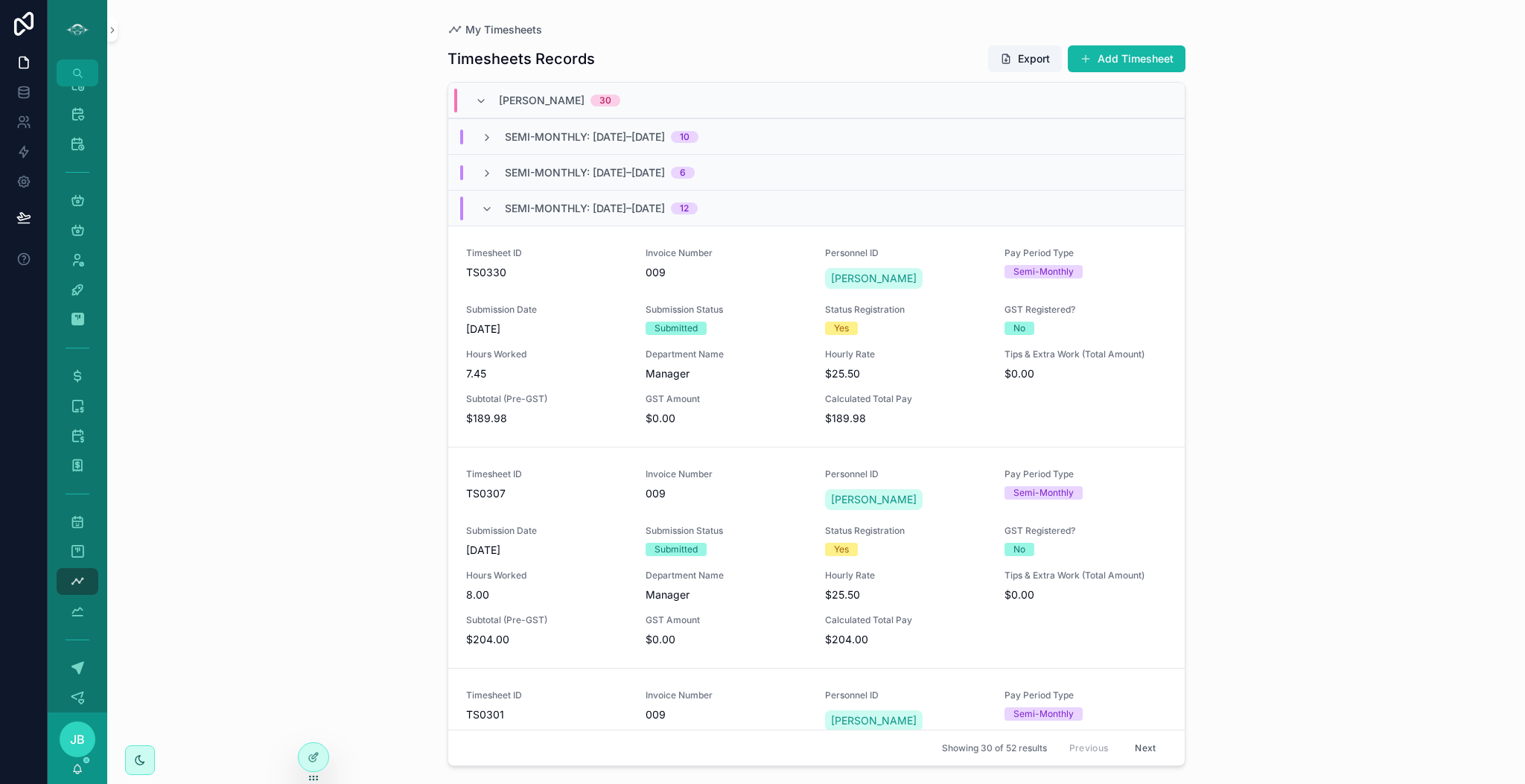
click at [665, 168] on span "Semi-Monthly: [DATE]–[DATE]" at bounding box center [585, 172] width 160 height 15
